Goal: Communication & Community: Answer question/provide support

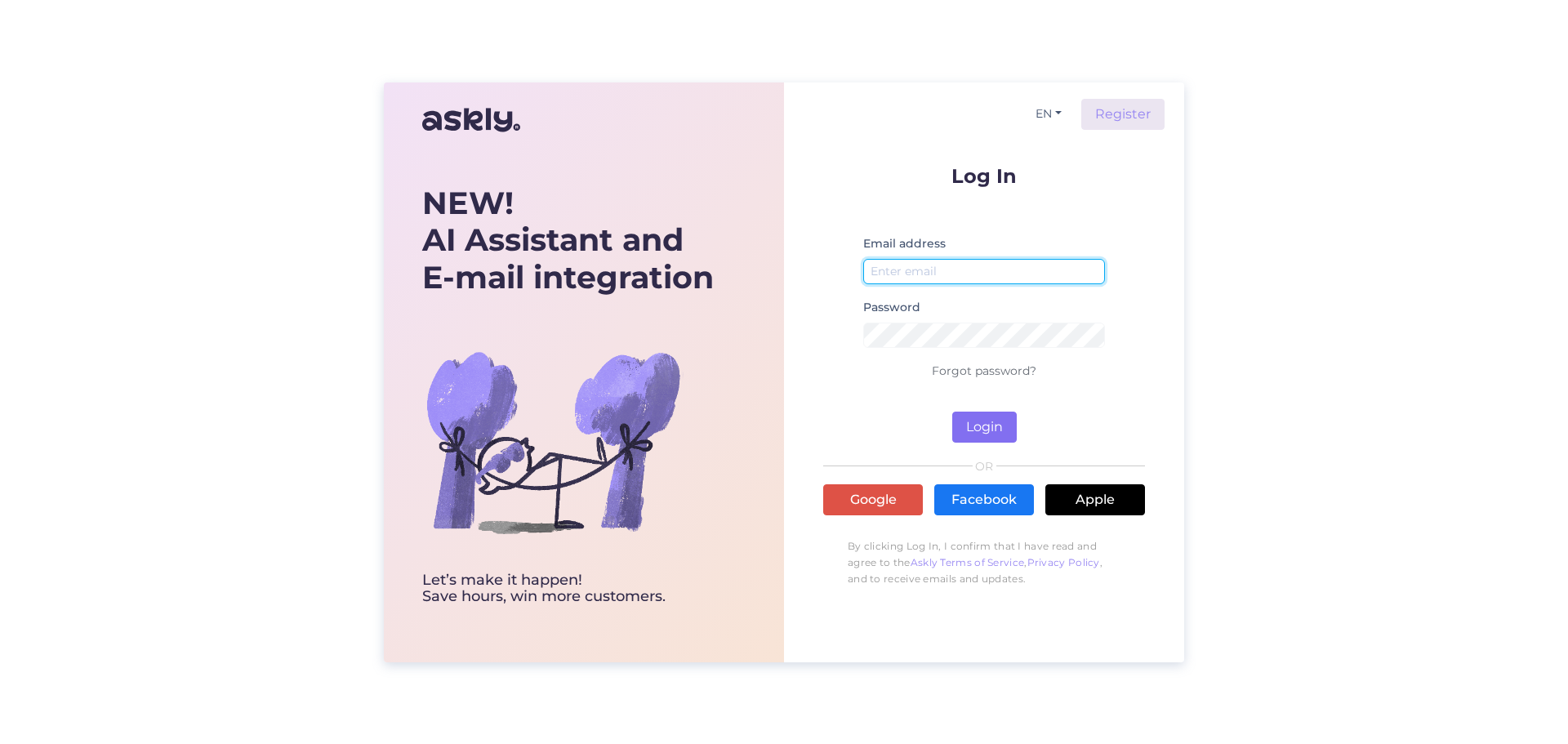
type input "[PERSON_NAME][EMAIL_ADDRESS][DOMAIN_NAME]"
click at [985, 423] on button "Login" at bounding box center [985, 427] width 64 height 31
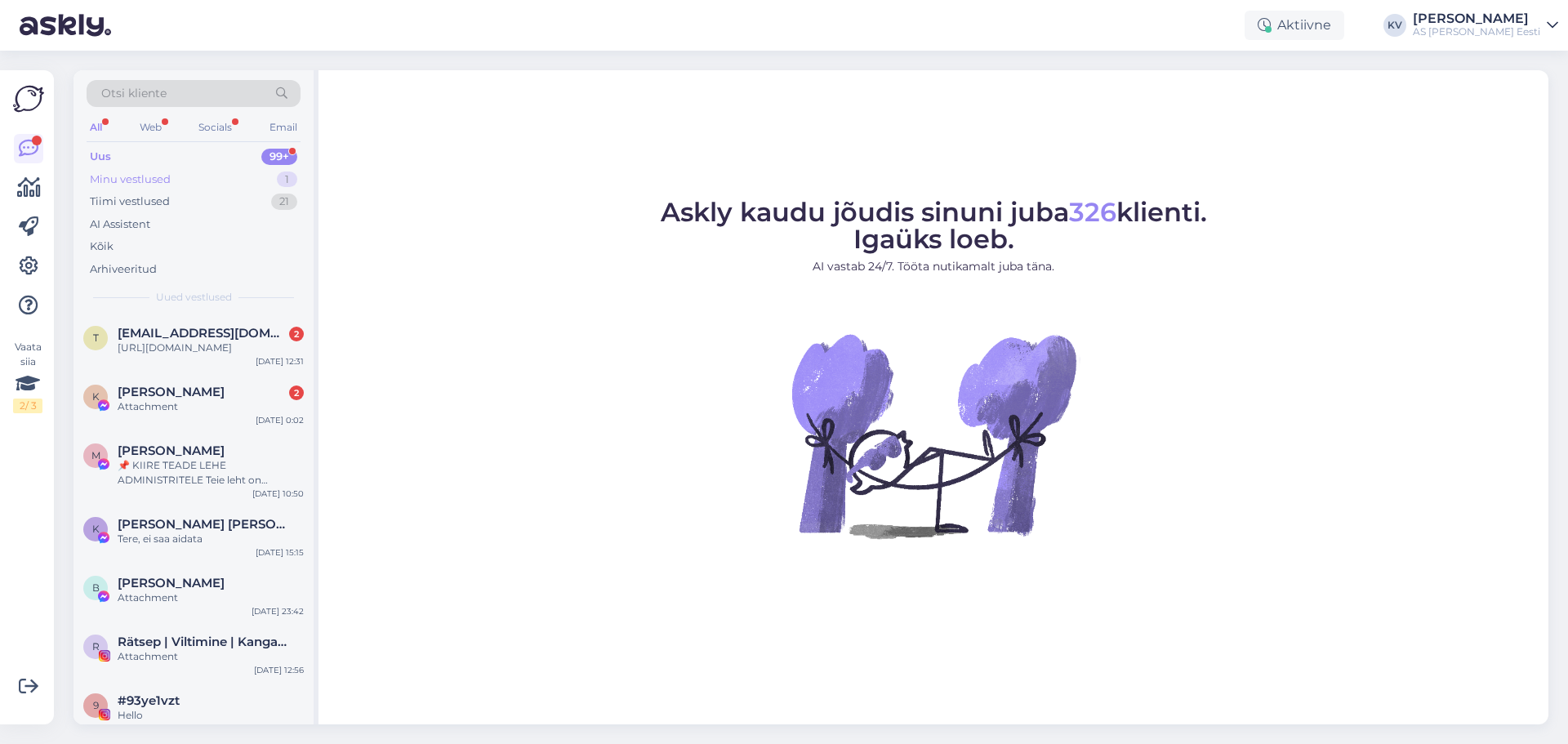
click at [192, 186] on div "Minu vestlused 1" at bounding box center [193, 179] width 214 height 23
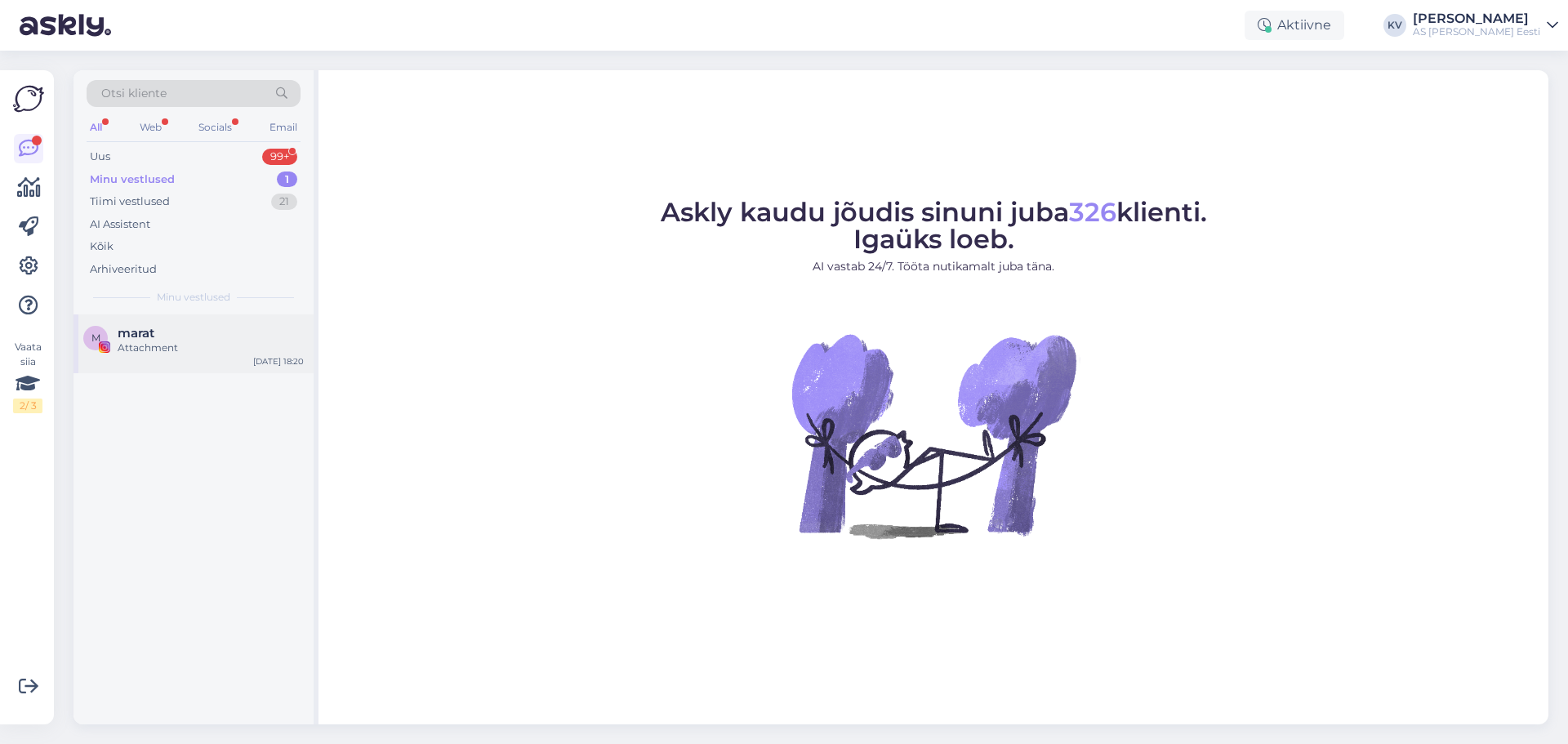
click at [154, 337] on span "marat" at bounding box center [136, 332] width 37 height 15
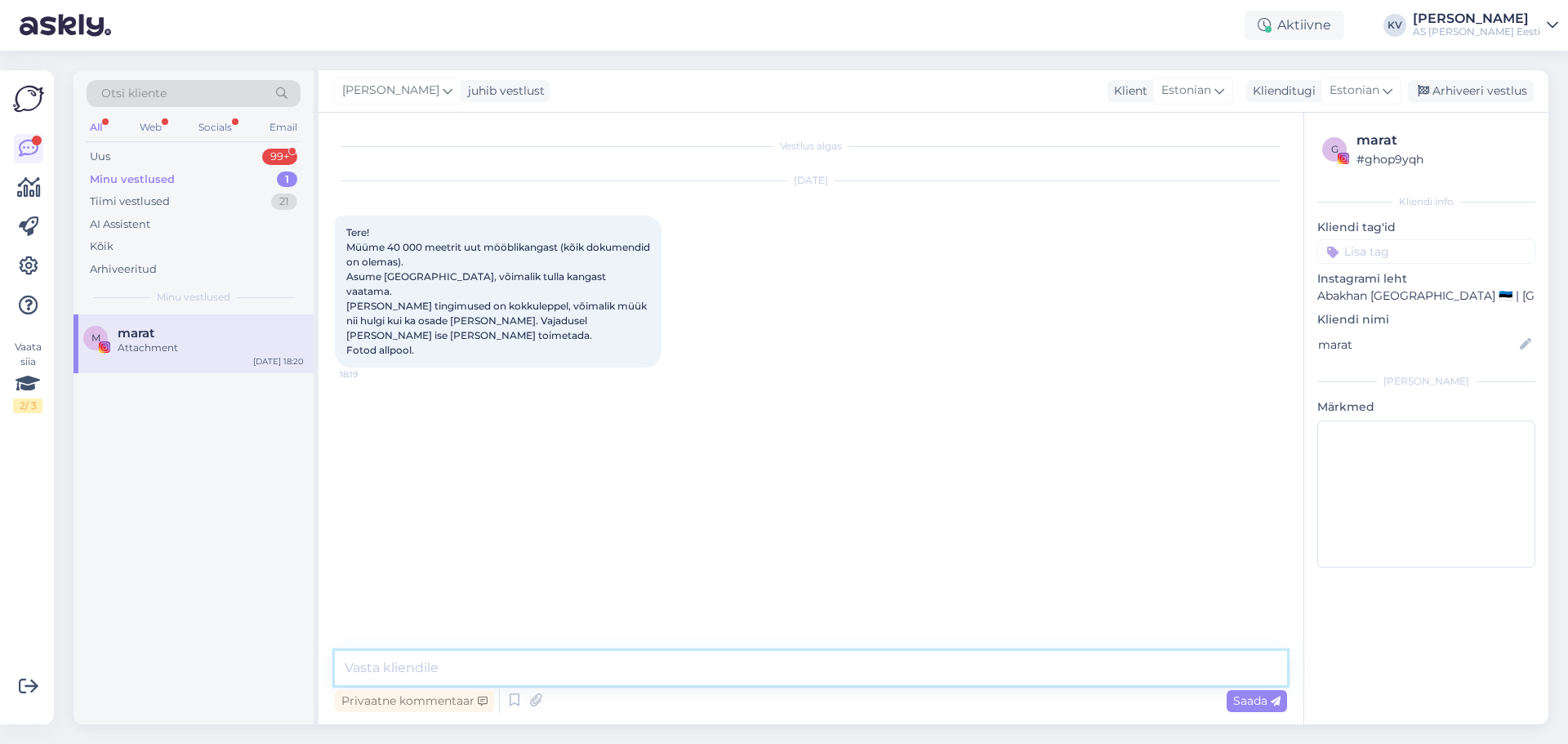
click at [421, 668] on textarea at bounding box center [811, 667] width 952 height 34
type textarea "Tere! Täname pakkumast, kuid hetkel me ei ole huvitatud."
